Goal: Check status: Check status

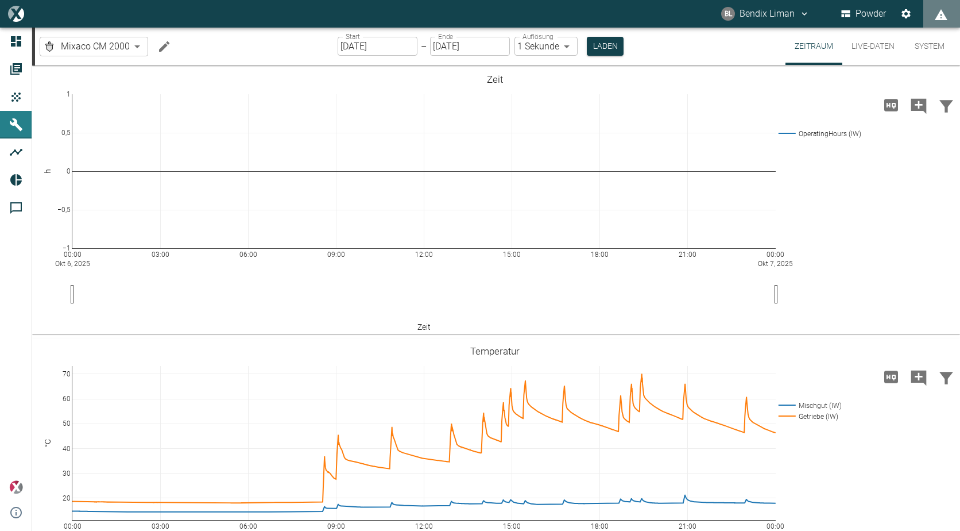
scroll to position [402, 0]
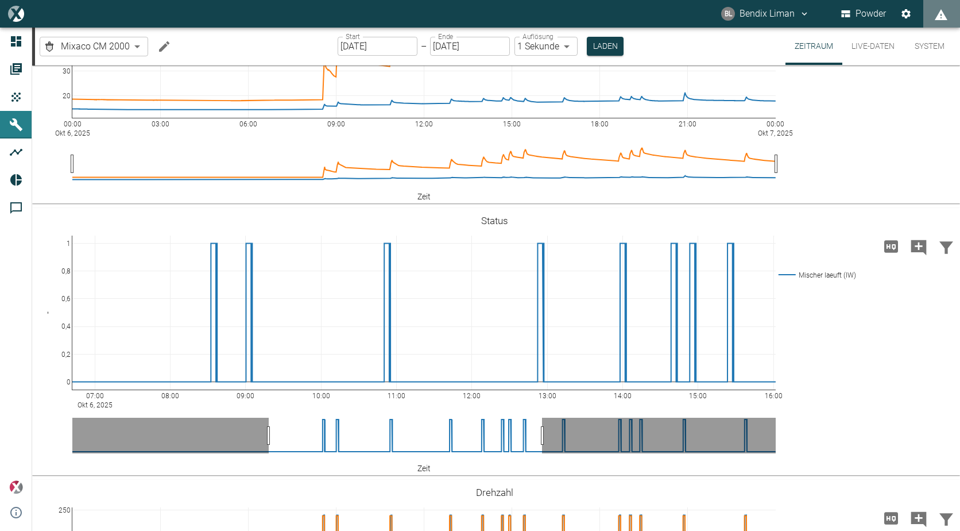
click at [412, 49] on input "[DATE]" at bounding box center [378, 46] width 80 height 19
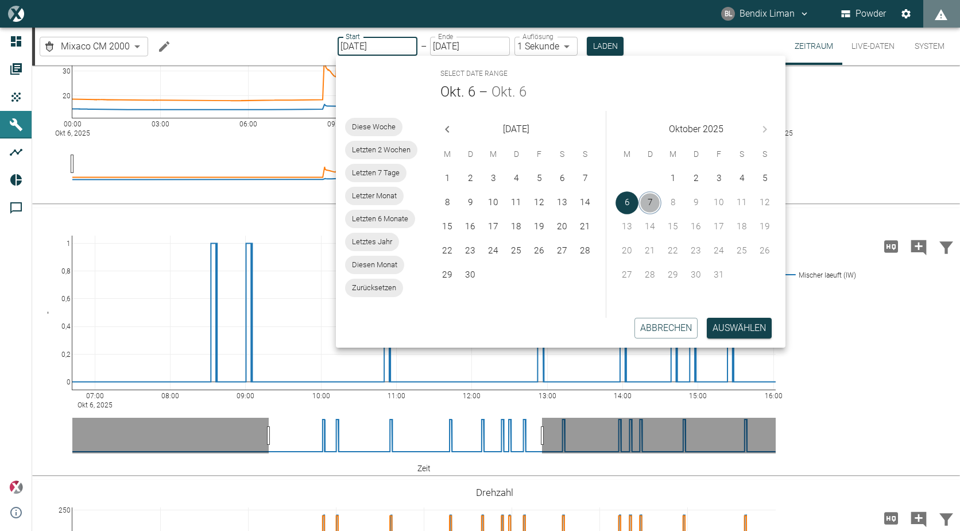
click at [646, 202] on button "7" at bounding box center [650, 202] width 23 height 23
type input "[DATE]"
type input "DD.MM.YYYY"
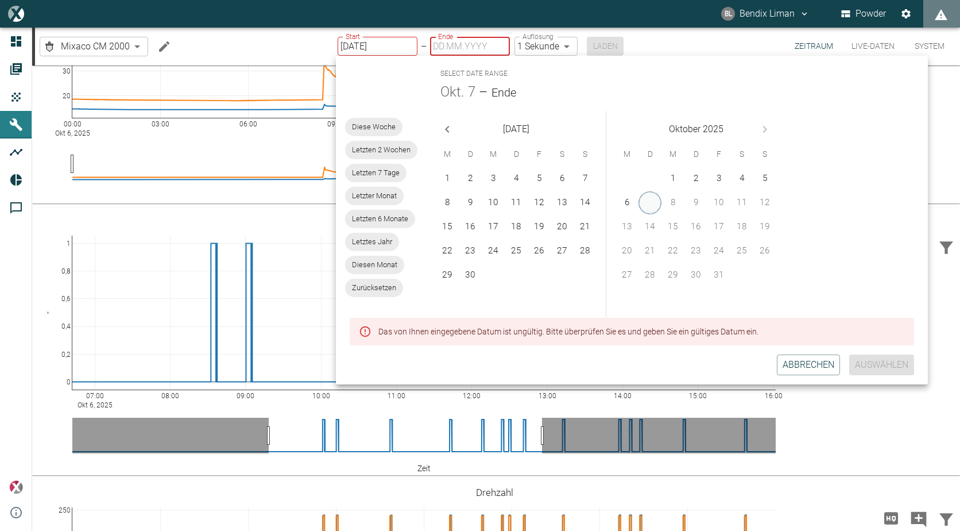
click at [653, 207] on button "7" at bounding box center [650, 202] width 23 height 23
type input "[DATE]"
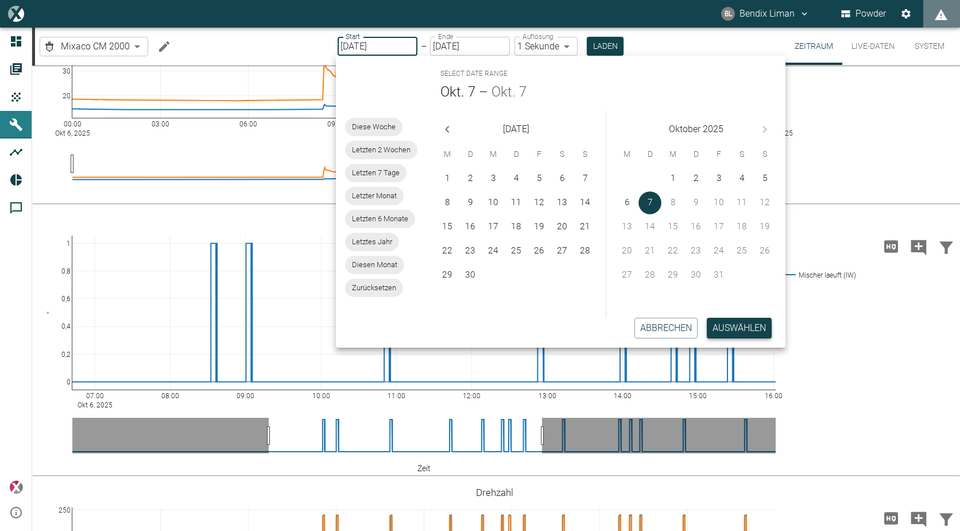
click at [739, 332] on button "Auswählen" at bounding box center [739, 328] width 65 height 21
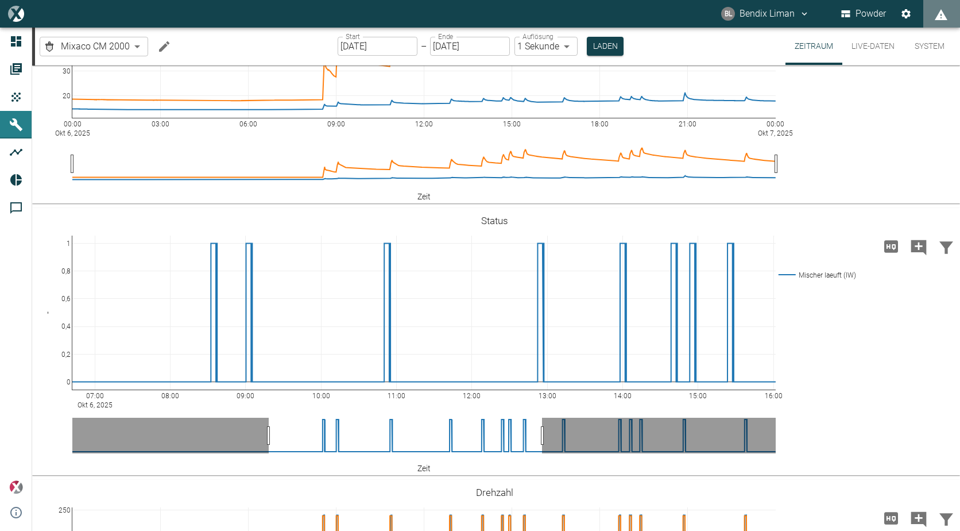
click at [579, 42] on div "Start [DATE] Start – Ende [DATE] Ende Auflösung 1 Sekunde 1sec Auflösung Laden" at bounding box center [481, 46] width 286 height 37
click at [604, 49] on button "Laden" at bounding box center [605, 46] width 37 height 19
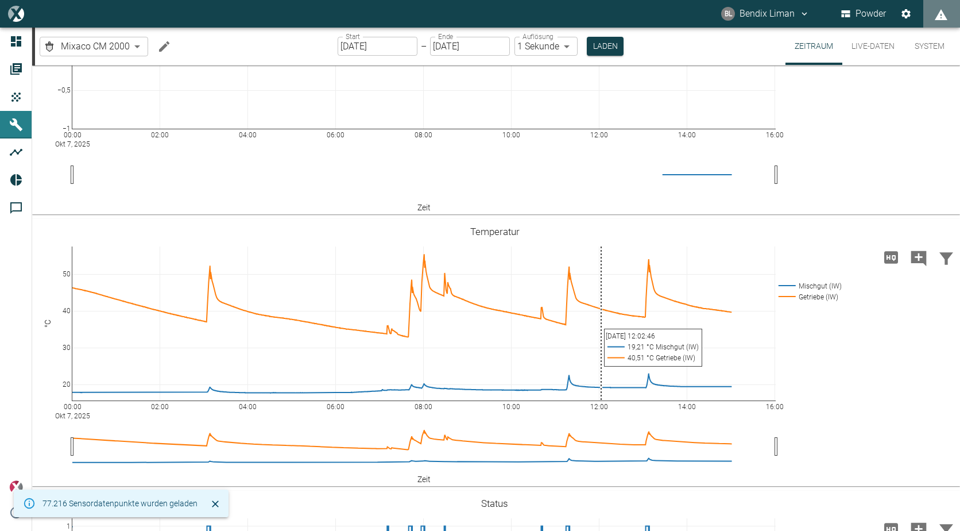
scroll to position [402, 0]
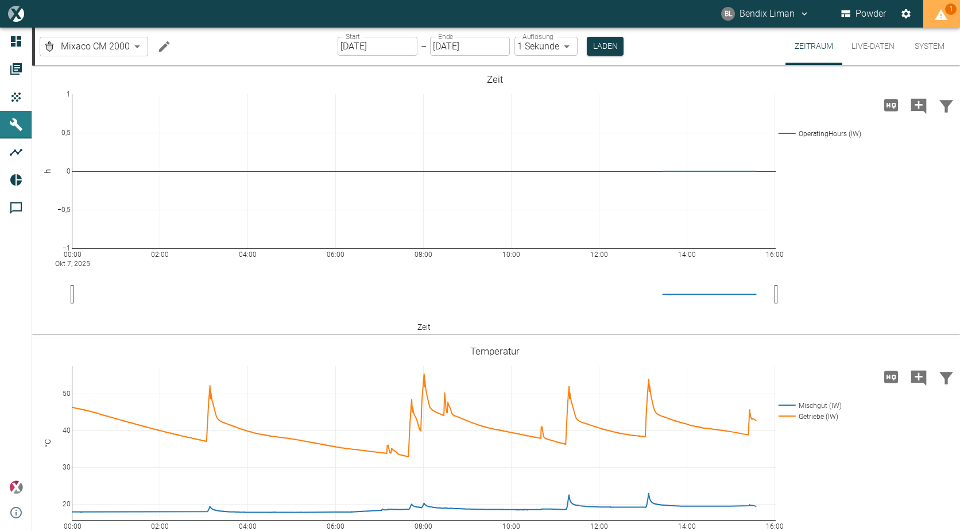
click at [939, 9] on icon "displayAlerts" at bounding box center [941, 15] width 14 height 14
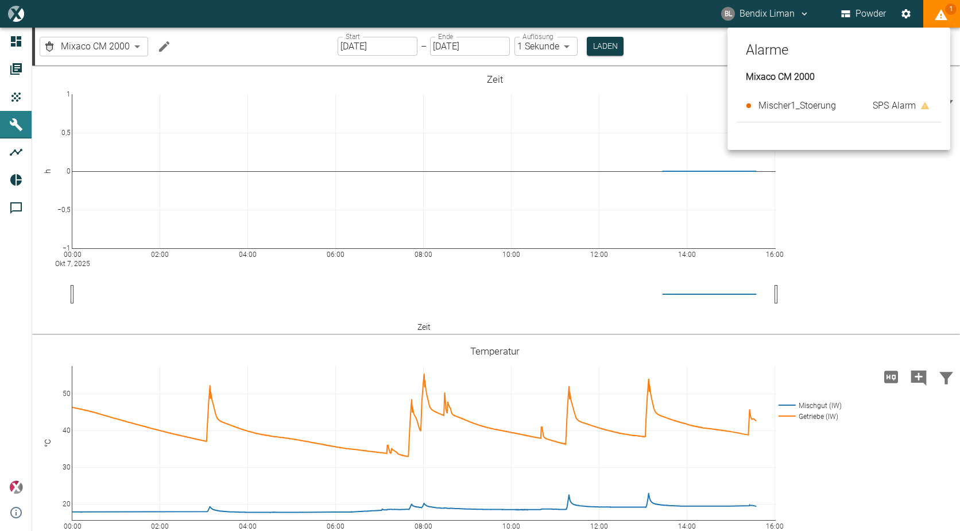
click at [885, 219] on div at bounding box center [480, 265] width 960 height 531
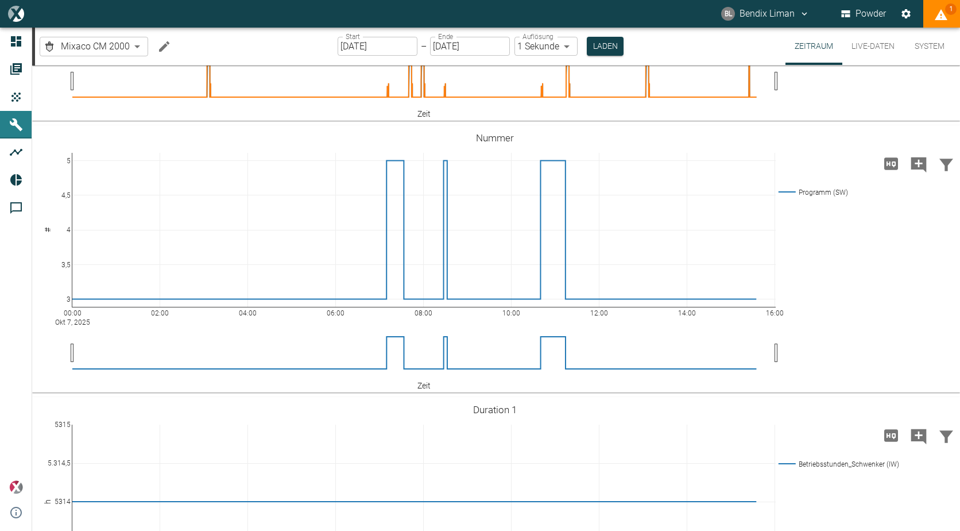
scroll to position [1034, 0]
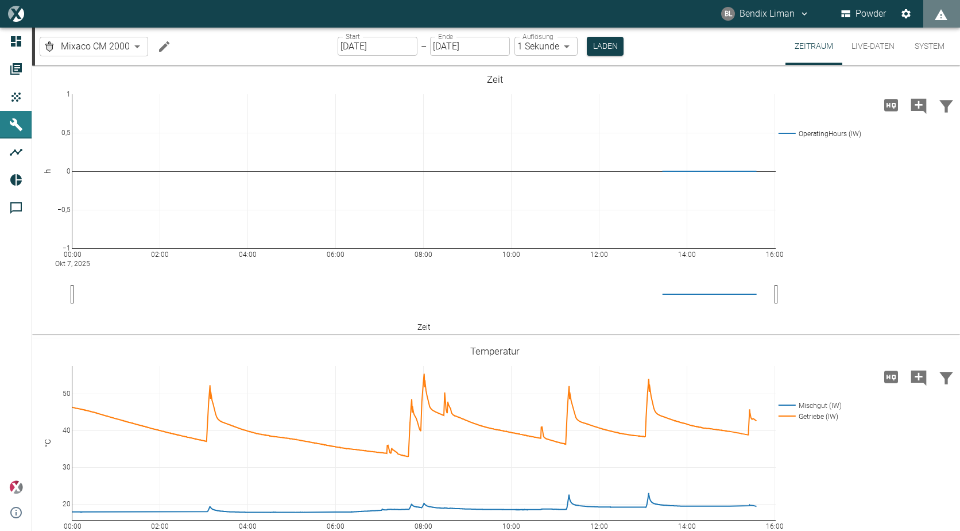
scroll to position [1034, 0]
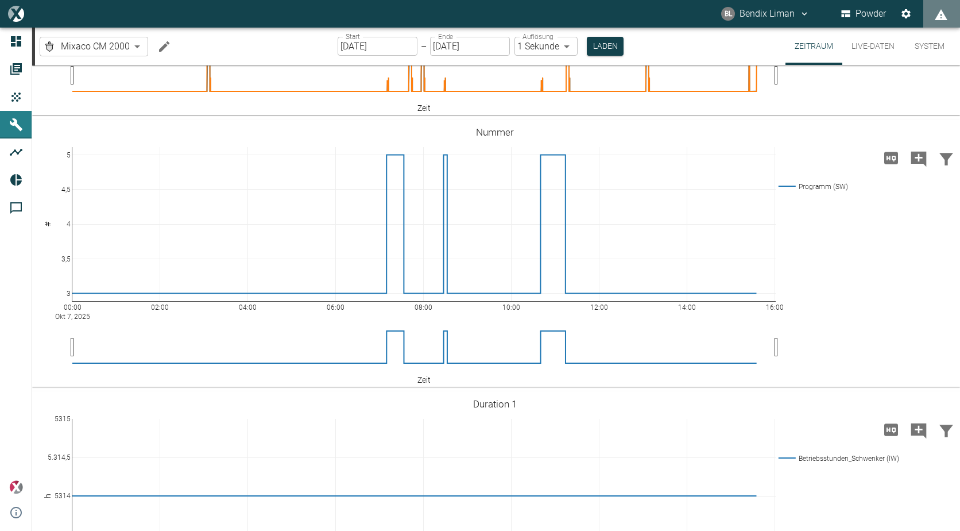
click at [865, 47] on button "Live-Daten" at bounding box center [872, 46] width 61 height 37
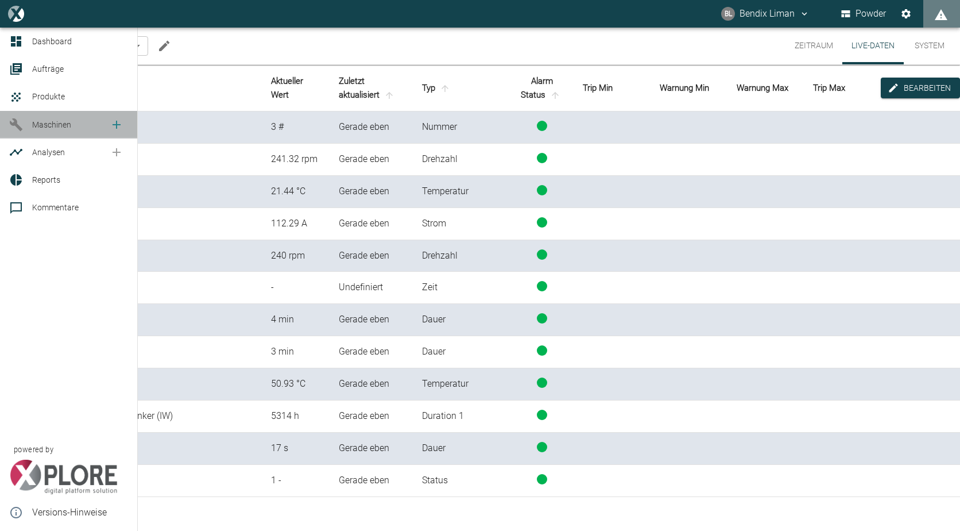
click at [16, 123] on icon at bounding box center [16, 124] width 13 height 13
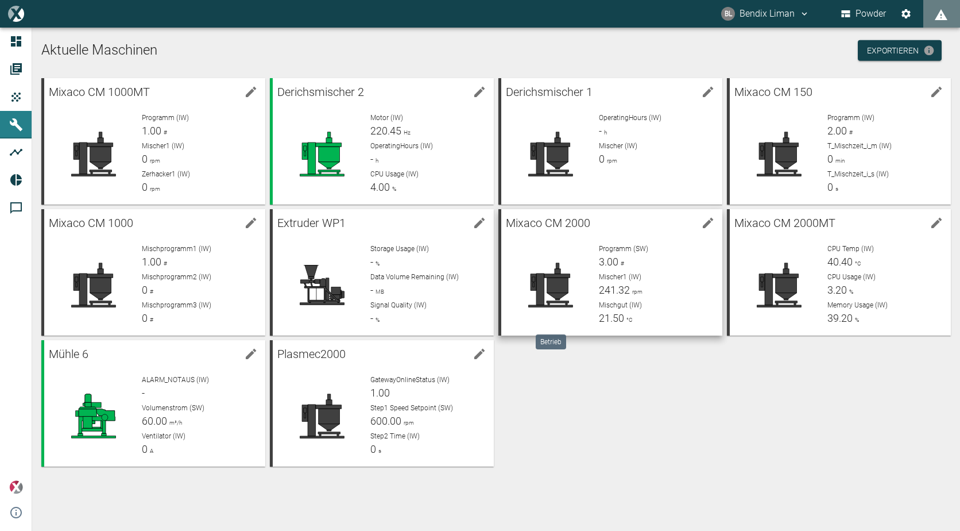
click at [556, 265] on icon at bounding box center [550, 285] width 44 height 44
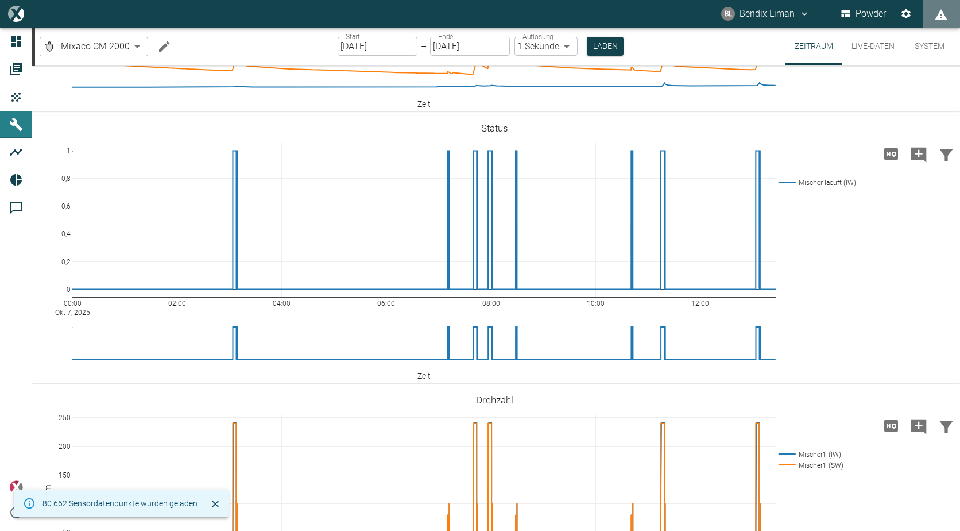
scroll to position [459, 0]
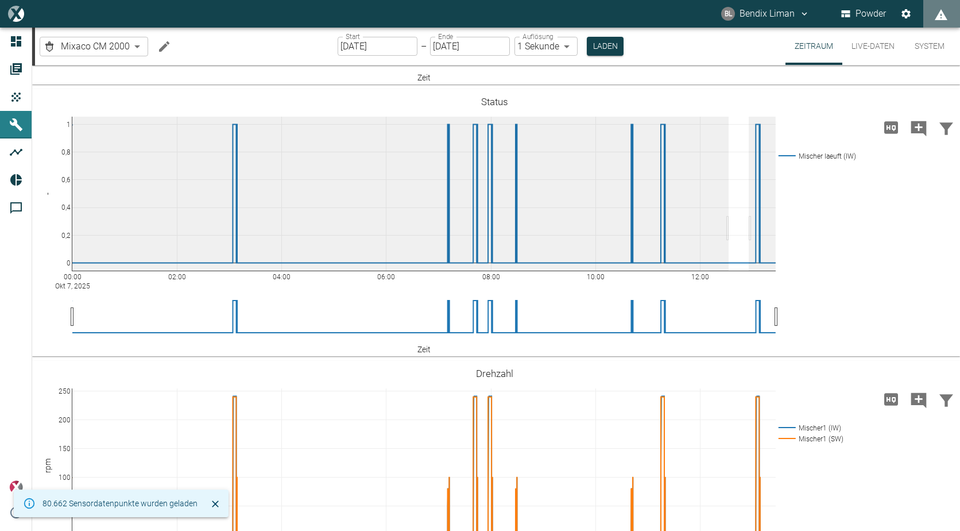
drag, startPoint x: 729, startPoint y: 289, endPoint x: 788, endPoint y: 280, distance: 59.9
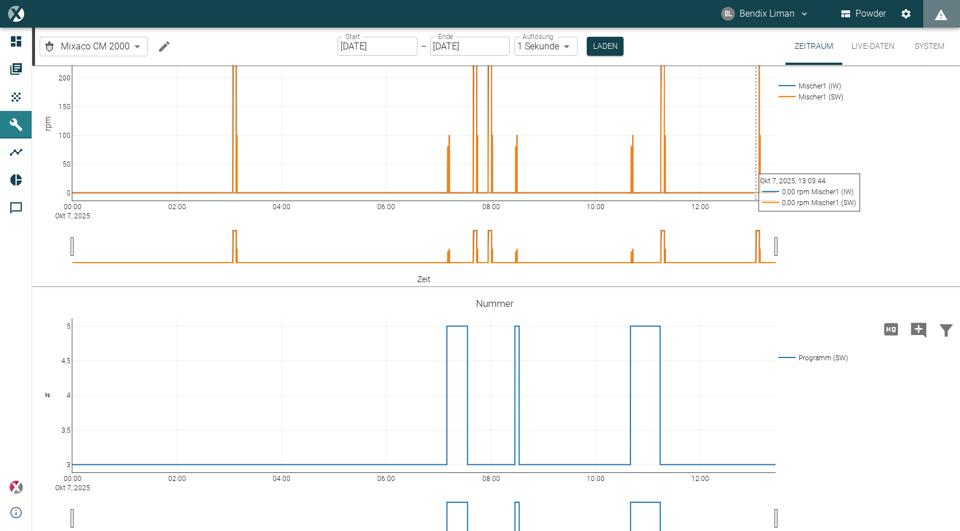
scroll to position [804, 0]
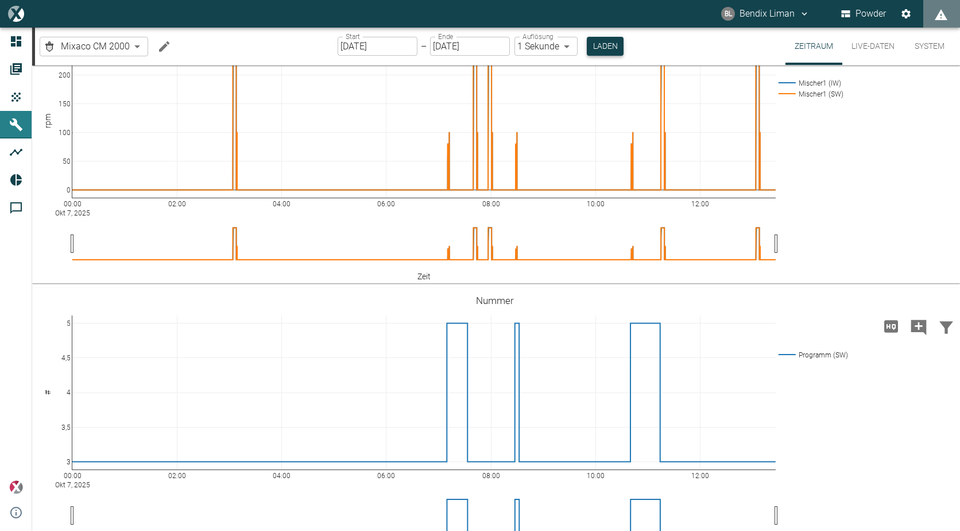
click at [612, 47] on button "Laden" at bounding box center [605, 46] width 37 height 19
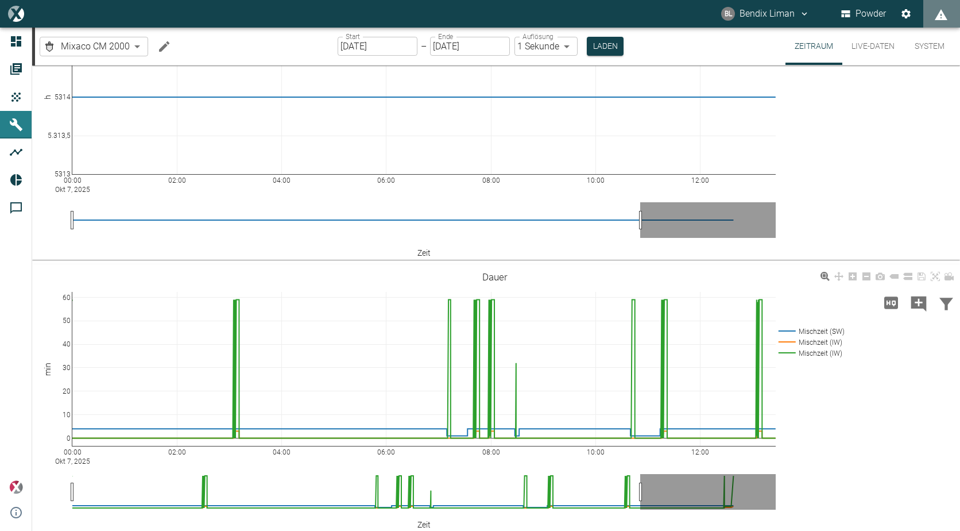
scroll to position [1378, 0]
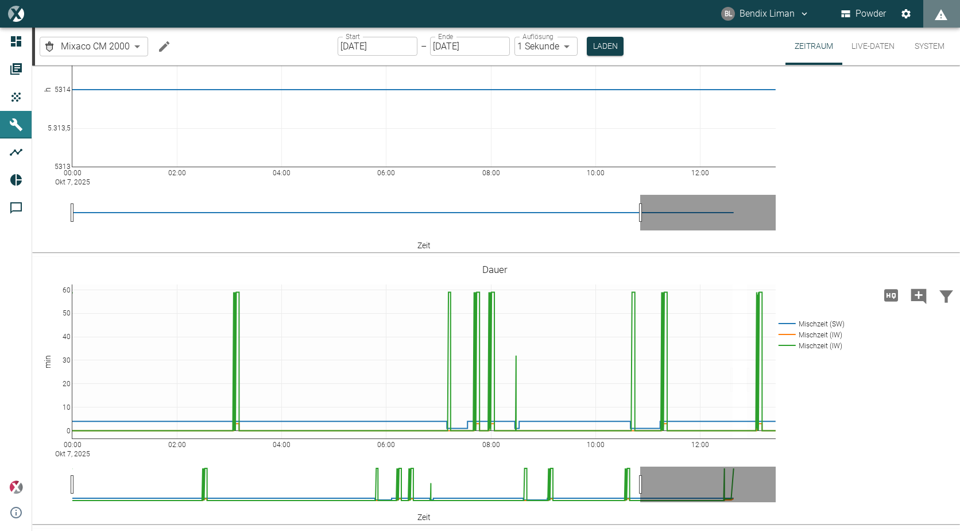
drag, startPoint x: 733, startPoint y: 441, endPoint x: 774, endPoint y: 438, distance: 40.9
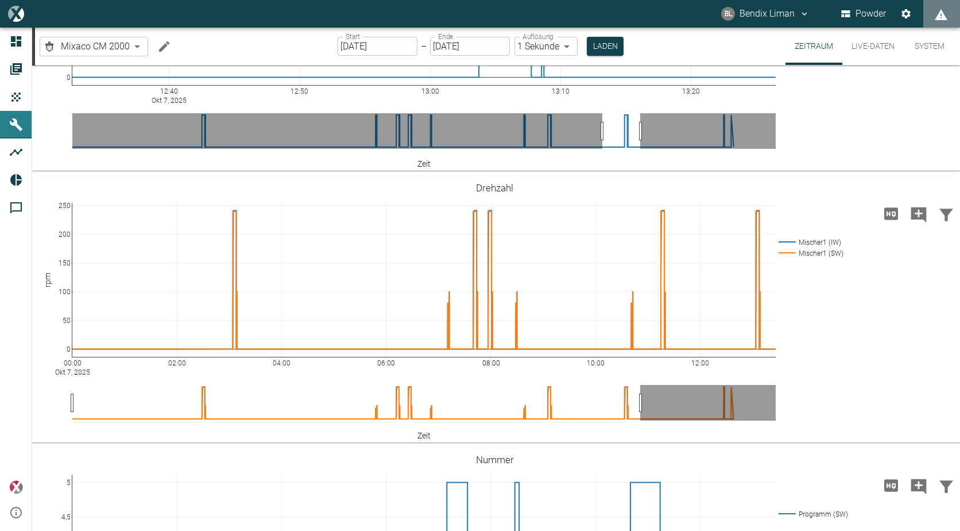
scroll to position [632, 0]
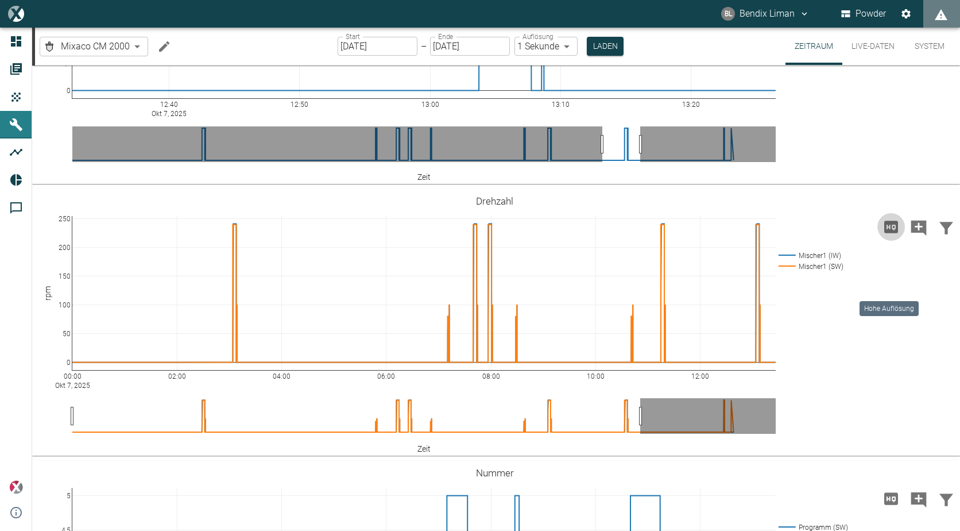
click at [892, 236] on icon "Hohe Auflösung" at bounding box center [891, 227] width 18 height 18
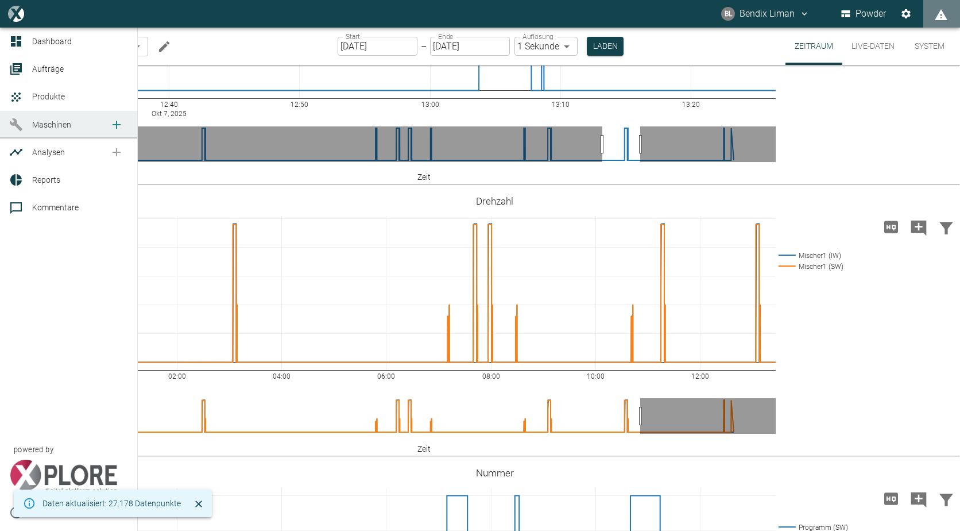
click at [21, 122] on icon at bounding box center [16, 125] width 14 height 14
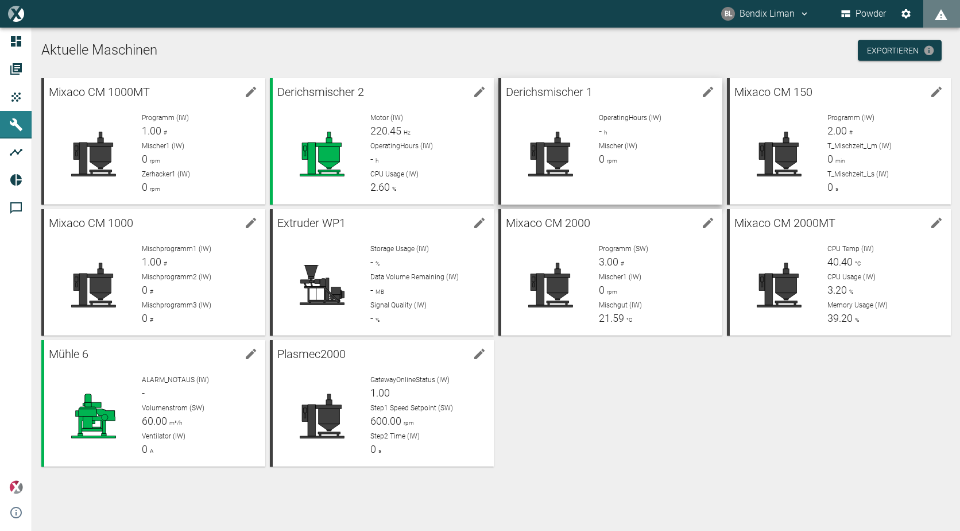
click at [590, 130] on div "OperatingHours (IW) - h Mischer (IW) 0 rpm" at bounding box center [651, 149] width 123 height 92
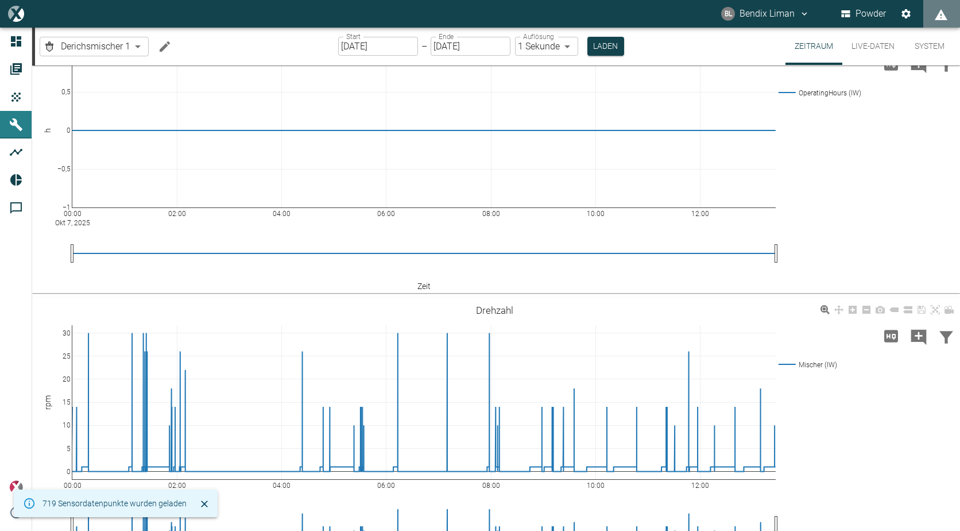
scroll to position [79, 0]
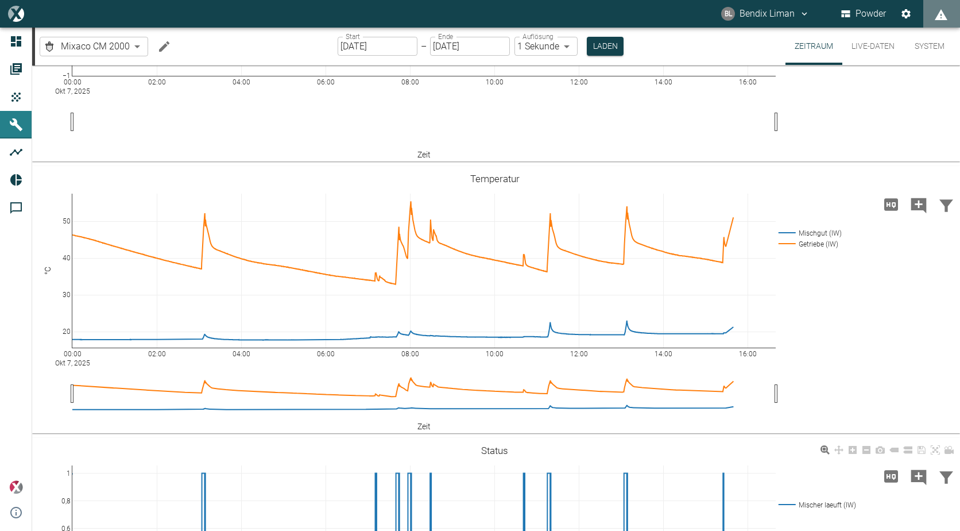
scroll to position [444, 0]
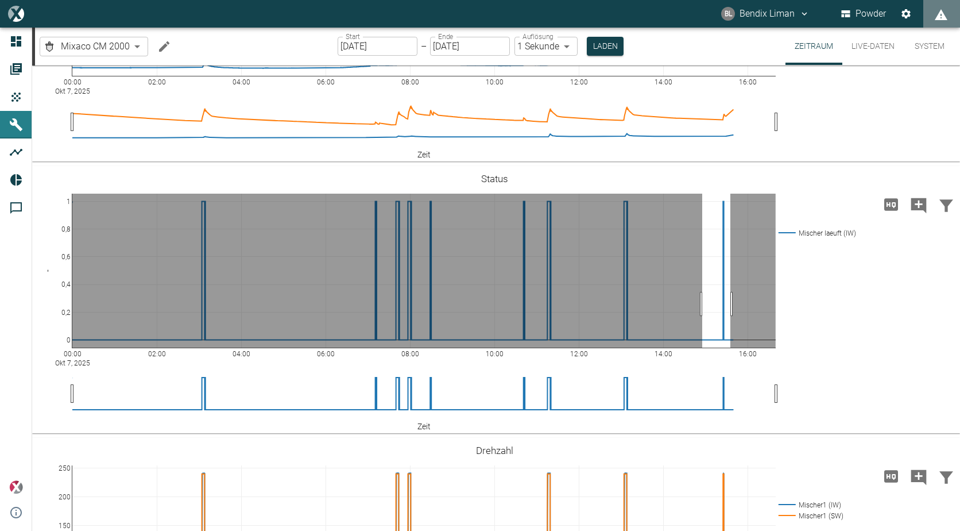
drag, startPoint x: 702, startPoint y: 304, endPoint x: 730, endPoint y: 300, distance: 28.3
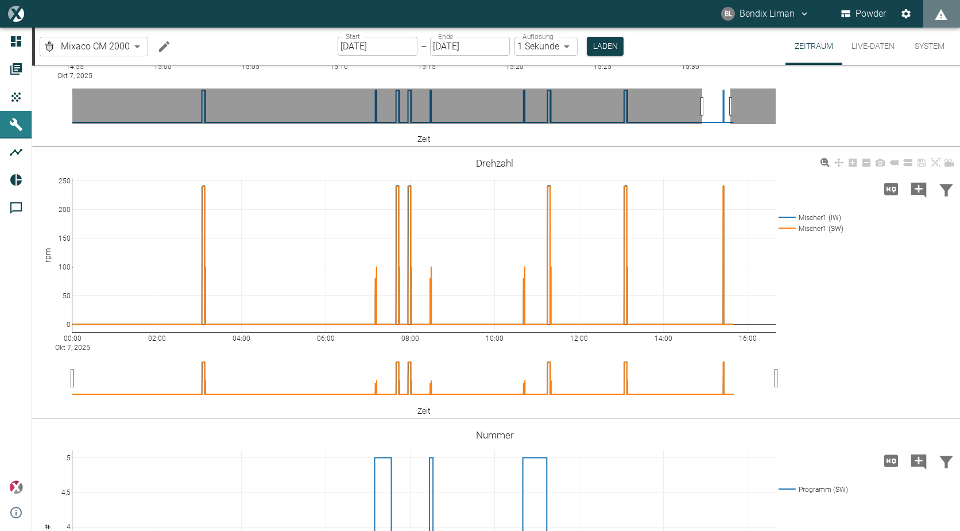
scroll to position [788, 0]
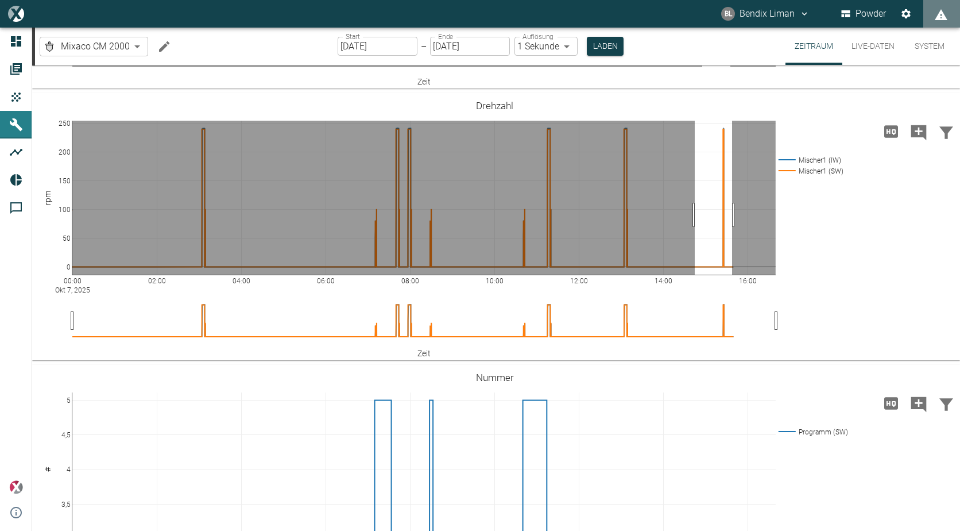
drag, startPoint x: 695, startPoint y: 215, endPoint x: 732, endPoint y: 212, distance: 37.4
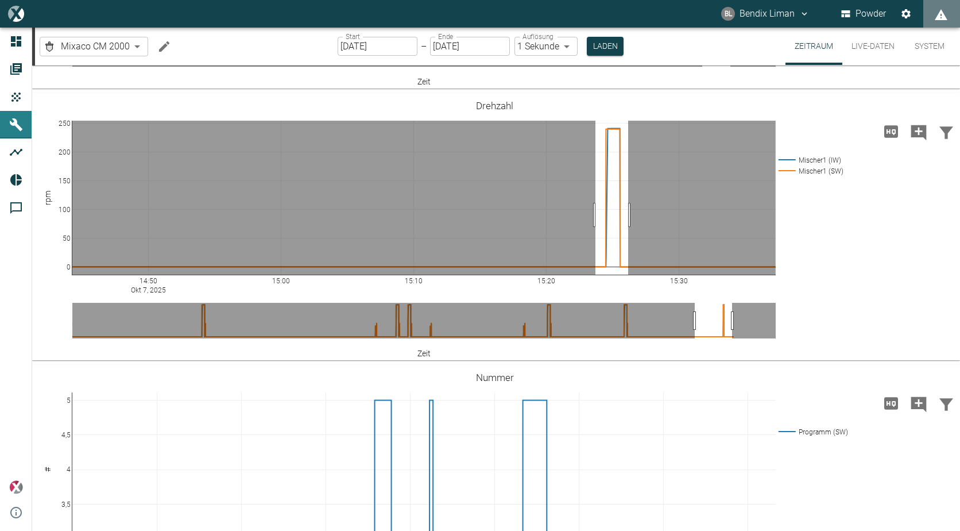
drag, startPoint x: 596, startPoint y: 215, endPoint x: 628, endPoint y: 208, distance: 33.3
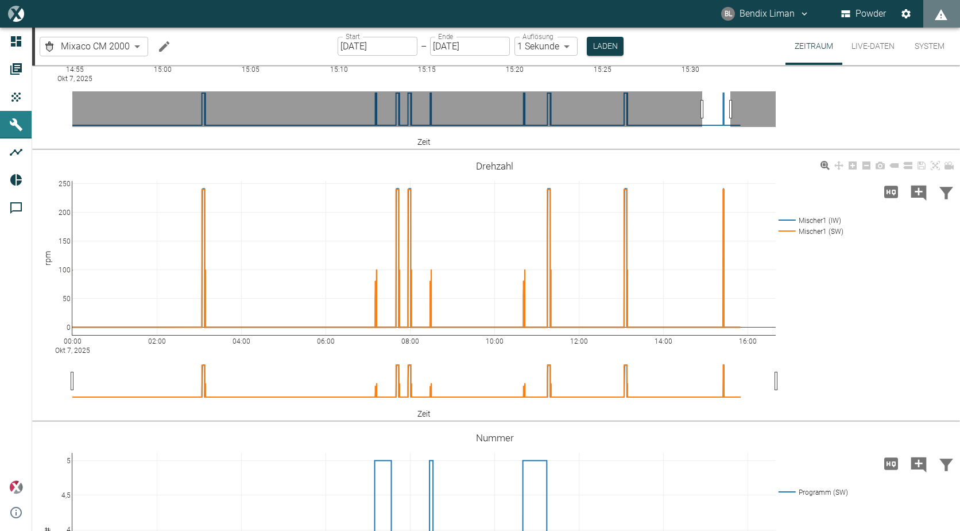
scroll to position [747, 0]
